Goal: Information Seeking & Learning: Learn about a topic

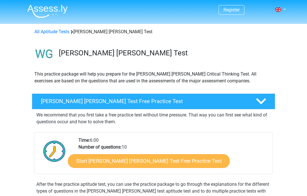
click at [156, 163] on link "Start Watson Glaser Test Free Practice Test" at bounding box center [149, 162] width 162 height 14
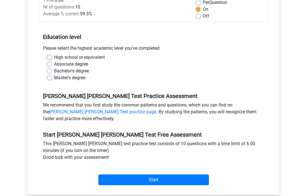
scroll to position [96, 0]
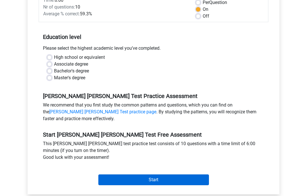
click at [192, 175] on input "Start" at bounding box center [153, 180] width 111 height 11
click at [197, 176] on input "Start" at bounding box center [153, 180] width 111 height 11
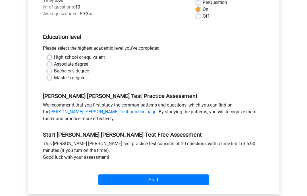
click at [54, 54] on label "High school or equivalent" at bounding box center [79, 57] width 51 height 7
click at [51, 54] on input "High school or equivalent" at bounding box center [49, 57] width 5 height 6
radio input "true"
click at [187, 182] on div "Category: Watson Glaser Test Time: 6:00 Nr of questions: 10 Average % correct: …" at bounding box center [154, 86] width 244 height 216
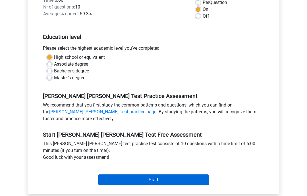
click at [192, 178] on input "Start" at bounding box center [153, 180] width 111 height 11
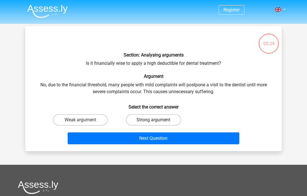
click at [155, 115] on label "Strong argument" at bounding box center [153, 119] width 55 height 11
click at [155, 120] on input "Strong argument" at bounding box center [156, 122] width 4 height 4
radio input "true"
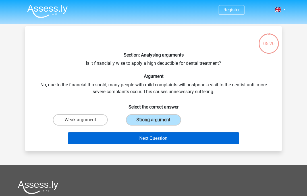
click at [84, 134] on button "Next Question" at bounding box center [154, 139] width 172 height 12
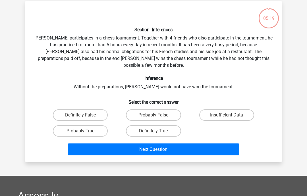
scroll to position [26, 0]
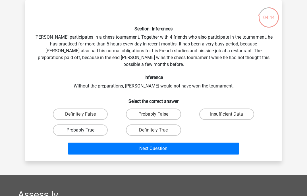
click at [63, 129] on label "Probably True" at bounding box center [80, 130] width 55 height 11
click at [81, 130] on input "Probably True" at bounding box center [83, 132] width 4 height 4
radio input "true"
click at [237, 109] on label "Insufficient Data" at bounding box center [227, 114] width 55 height 11
click at [231, 114] on input "Insufficient Data" at bounding box center [229, 116] width 4 height 4
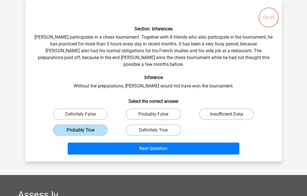
radio input "true"
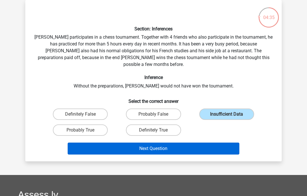
click at [222, 146] on button "Next Question" at bounding box center [154, 149] width 172 height 12
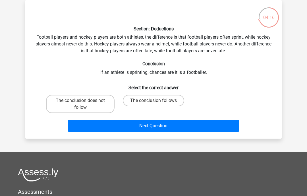
click at [84, 103] on input "The conclusion does not follow" at bounding box center [83, 103] width 4 height 4
radio input "true"
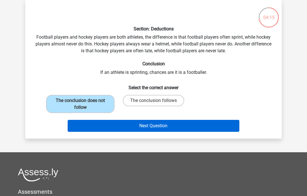
click at [212, 125] on button "Next Question" at bounding box center [154, 126] width 172 height 12
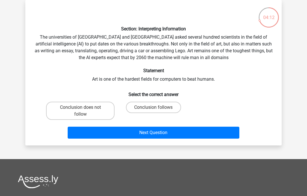
scroll to position [0, 0]
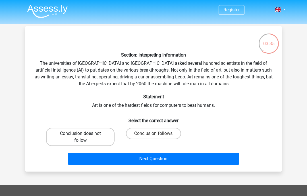
click at [104, 138] on label "Conclusion does not follow" at bounding box center [80, 137] width 69 height 18
click at [84, 137] on input "Conclusion does not follow" at bounding box center [83, 136] width 4 height 4
radio input "true"
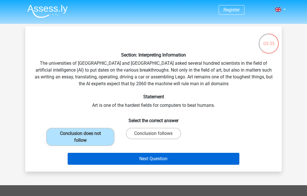
click at [112, 162] on button "Next Question" at bounding box center [154, 159] width 172 height 12
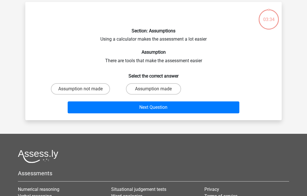
scroll to position [26, 0]
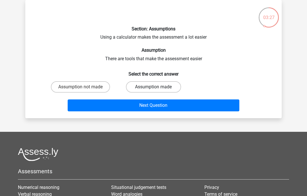
click at [167, 87] on label "Assumption made" at bounding box center [153, 86] width 55 height 11
click at [157, 87] on input "Assumption made" at bounding box center [156, 89] width 4 height 4
radio input "true"
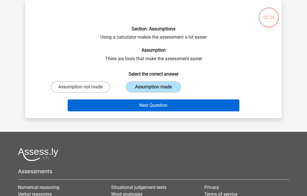
click at [149, 106] on button "Next Question" at bounding box center [154, 106] width 172 height 12
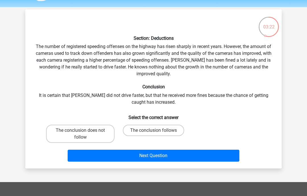
scroll to position [0, 0]
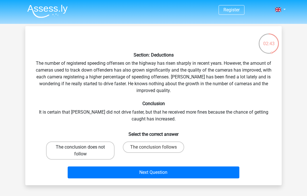
click at [93, 147] on label "The conclusion does not follow" at bounding box center [80, 151] width 69 height 18
click at [84, 147] on input "The conclusion does not follow" at bounding box center [83, 149] width 4 height 4
radio input "true"
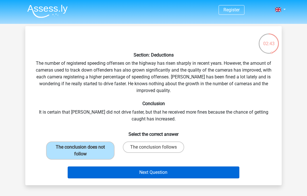
click at [207, 170] on button "Next Question" at bounding box center [154, 173] width 172 height 12
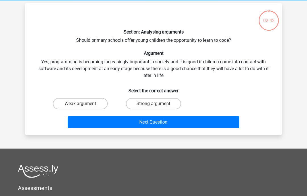
scroll to position [26, 0]
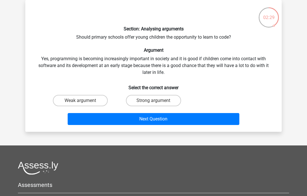
click at [156, 102] on input "Strong argument" at bounding box center [156, 103] width 4 height 4
radio input "true"
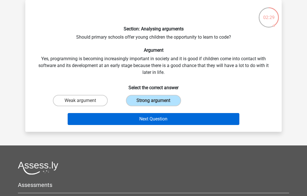
click at [189, 117] on button "Next Question" at bounding box center [154, 119] width 172 height 12
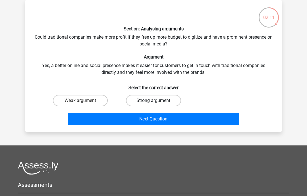
click at [163, 102] on label "Strong argument" at bounding box center [153, 100] width 55 height 11
click at [157, 102] on input "Strong argument" at bounding box center [156, 103] width 4 height 4
radio input "true"
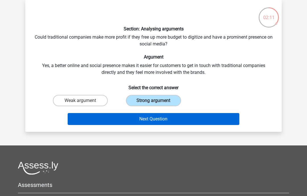
click at [200, 117] on button "Next Question" at bounding box center [154, 119] width 172 height 12
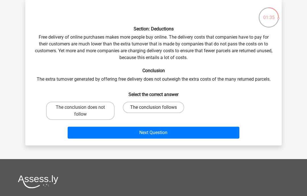
click at [162, 112] on label "The conclusion follows" at bounding box center [153, 107] width 61 height 11
click at [157, 111] on input "The conclusion follows" at bounding box center [156, 110] width 4 height 4
radio input "true"
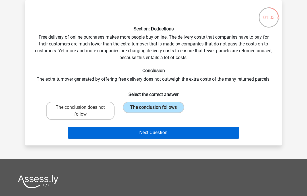
click at [214, 135] on button "Next Question" at bounding box center [154, 133] width 172 height 12
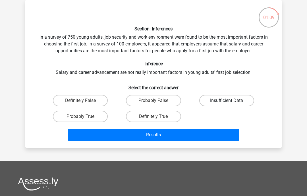
click at [233, 100] on label "Insufficient Data" at bounding box center [227, 100] width 55 height 11
click at [231, 101] on input "Insufficient Data" at bounding box center [229, 103] width 4 height 4
radio input "true"
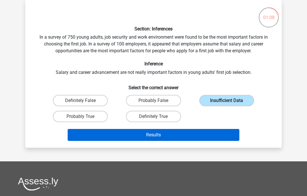
click at [146, 137] on button "Results" at bounding box center [154, 135] width 172 height 12
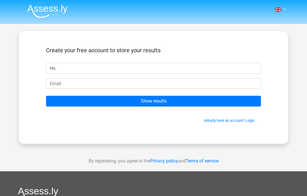
type input "H"
type input "B"
type input "Lily"
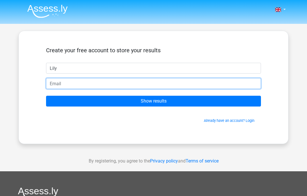
click at [151, 86] on input "email" at bounding box center [153, 83] width 215 height 11
type input "B"
click at [237, 82] on input "bts" at bounding box center [153, 83] width 215 height 11
type input "b"
type input "[EMAIL_ADDRESS][DOMAIN_NAME]"
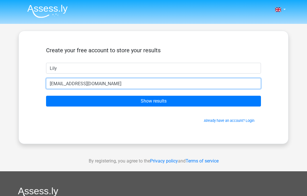
click at [154, 101] on input "Show results" at bounding box center [153, 101] width 215 height 11
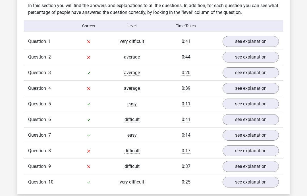
scroll to position [442, 0]
click at [265, 35] on link "see explanation" at bounding box center [251, 41] width 65 height 13
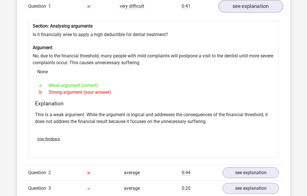
scroll to position [537, 0]
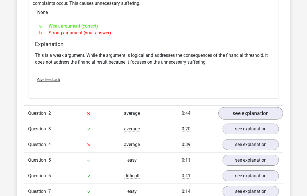
click at [267, 107] on link "see explanation" at bounding box center [251, 113] width 65 height 13
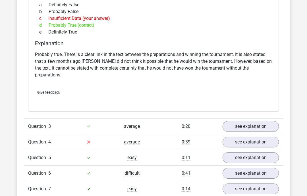
scroll to position [740, 0]
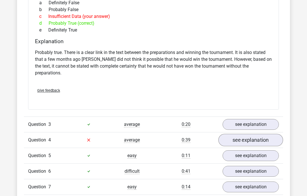
click at [272, 134] on link "see explanation" at bounding box center [251, 140] width 65 height 13
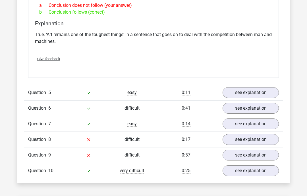
scroll to position [971, 0]
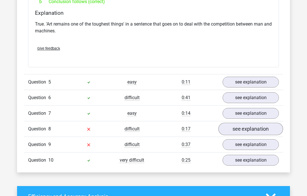
click at [267, 123] on link "see explanation" at bounding box center [251, 129] width 65 height 13
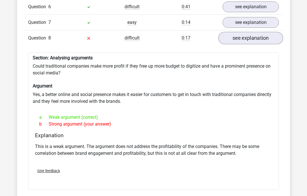
scroll to position [1066, 0]
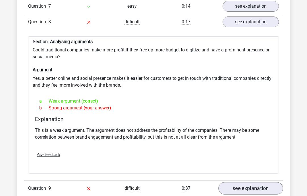
click at [266, 183] on link "see explanation" at bounding box center [251, 189] width 65 height 13
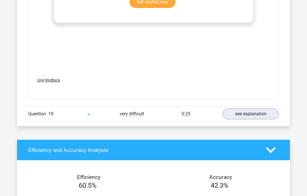
scroll to position [1479, 0]
